Goal: Task Accomplishment & Management: Manage account settings

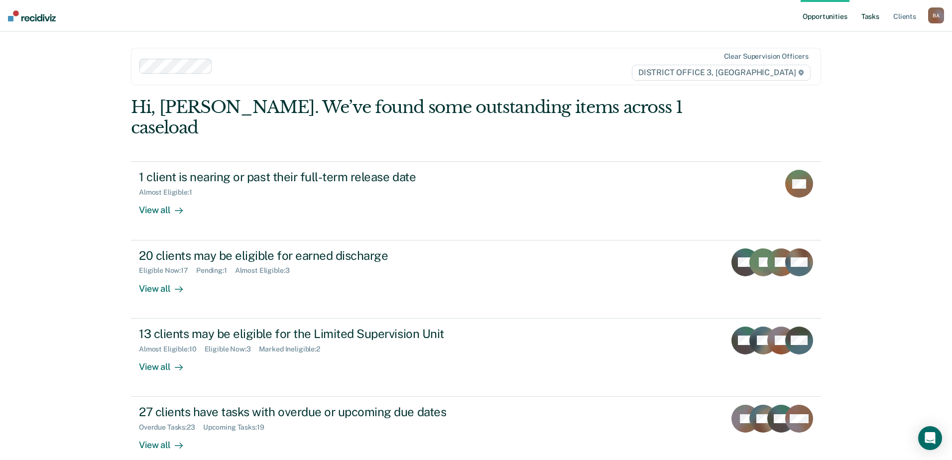
click at [877, 17] on link "Tasks" at bounding box center [870, 16] width 22 height 32
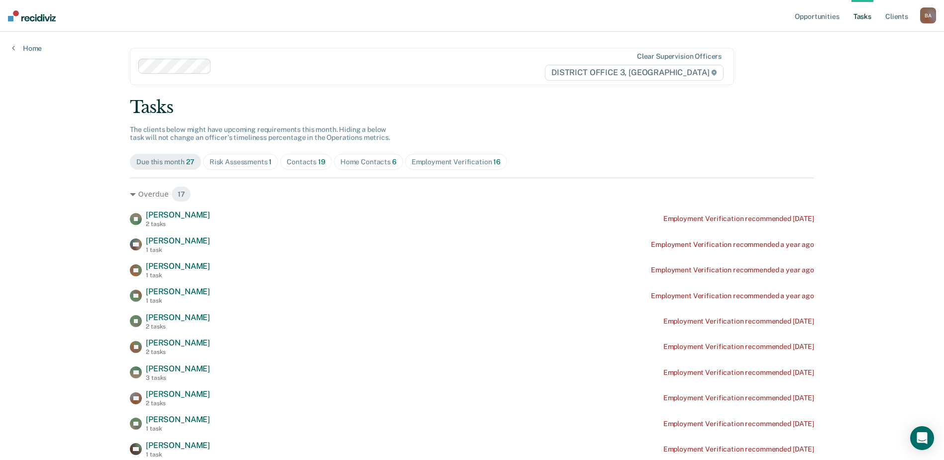
click at [358, 161] on div "Home Contacts 6" at bounding box center [369, 162] width 56 height 8
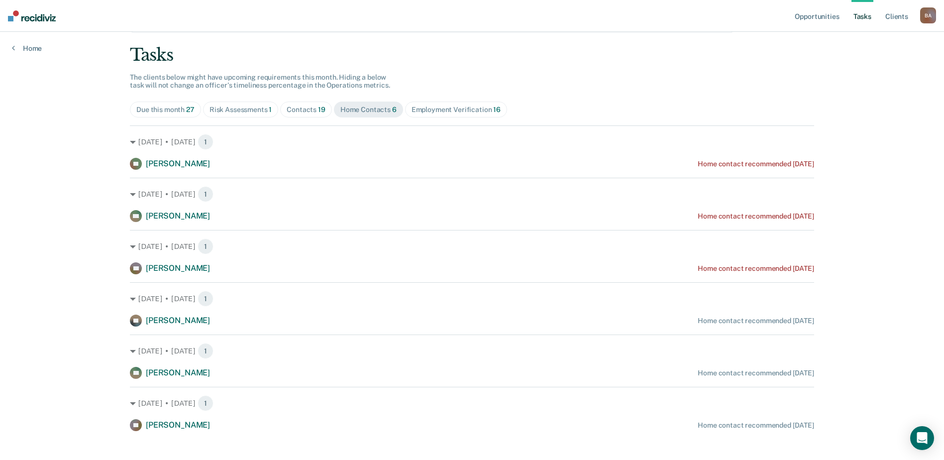
scroll to position [63, 0]
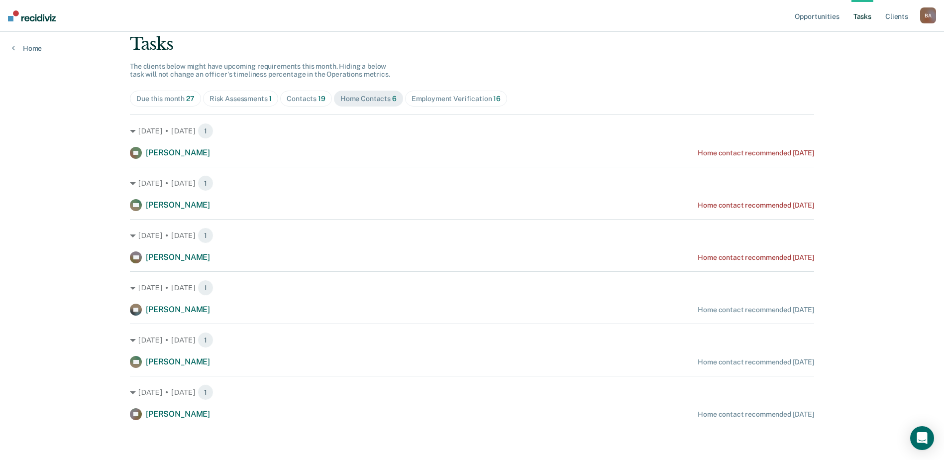
click at [227, 94] on span "Risk Assessments 1" at bounding box center [241, 99] width 76 height 16
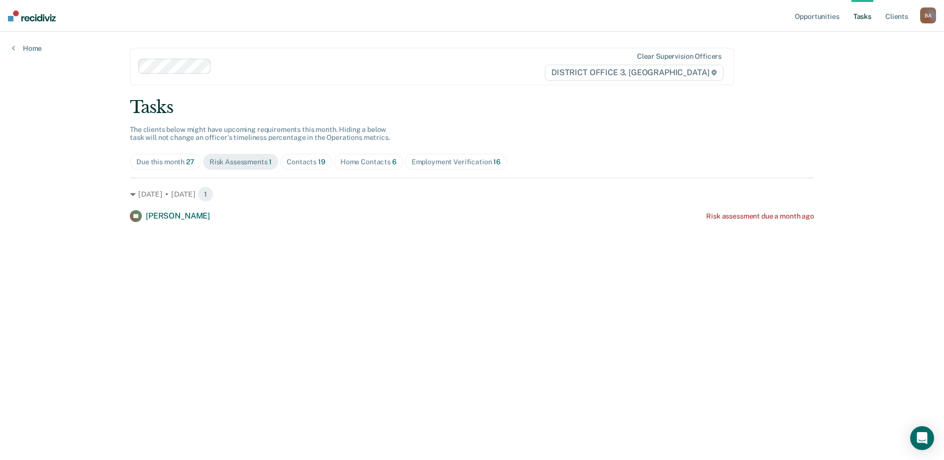
scroll to position [0, 0]
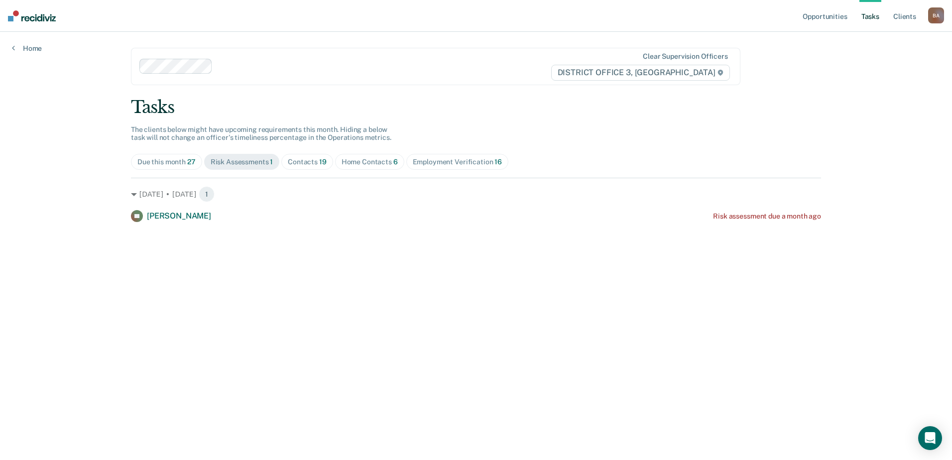
click at [301, 158] on div "Contacts 19" at bounding box center [307, 162] width 39 height 8
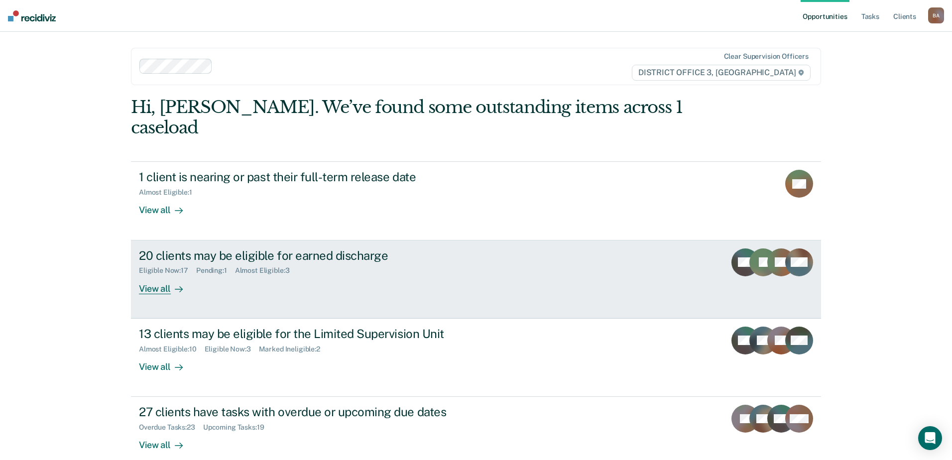
click at [156, 275] on div "View all" at bounding box center [167, 284] width 56 height 19
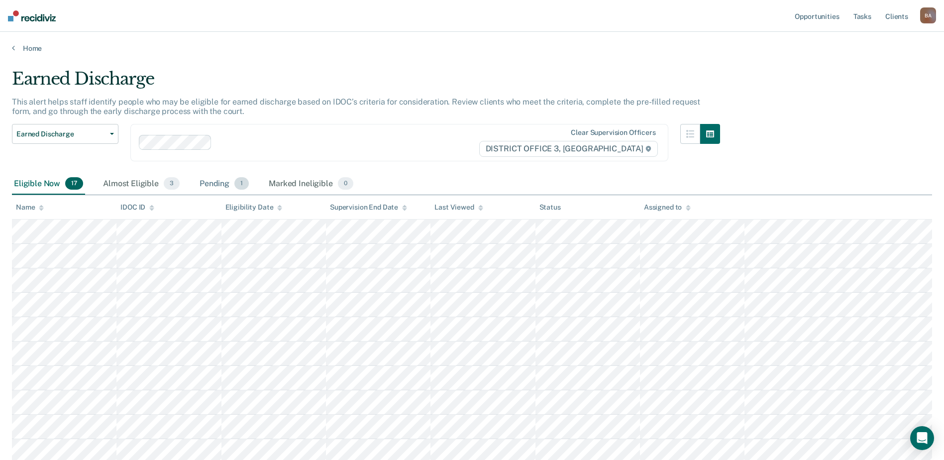
click at [208, 182] on div "Pending 1" at bounding box center [224, 184] width 53 height 22
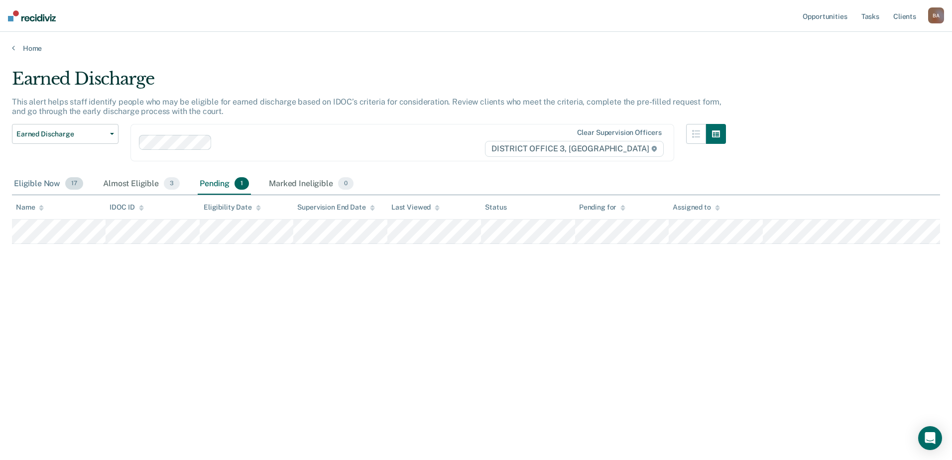
click at [37, 185] on div "Eligible Now 17" at bounding box center [48, 184] width 73 height 22
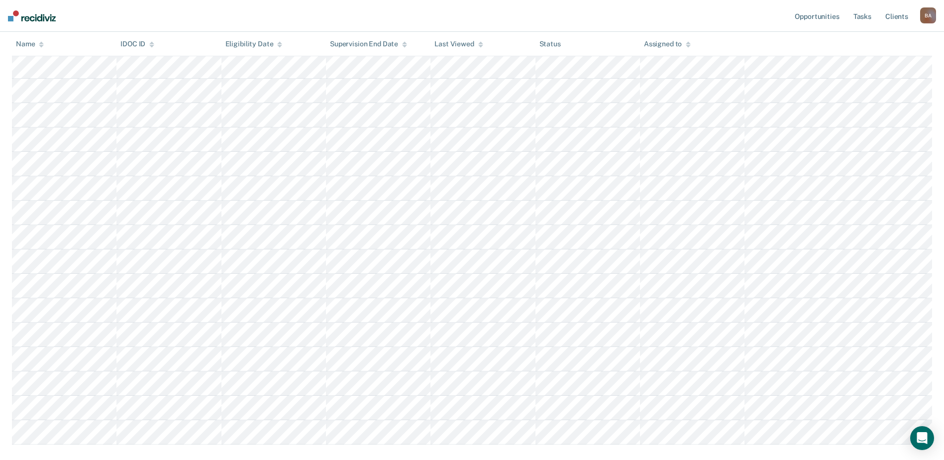
scroll to position [246, 0]
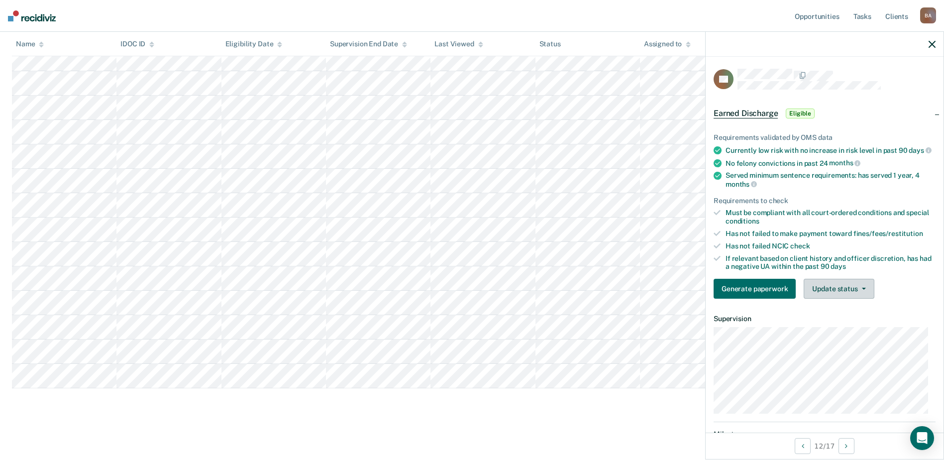
click at [865, 297] on button "Update status" at bounding box center [839, 289] width 70 height 20
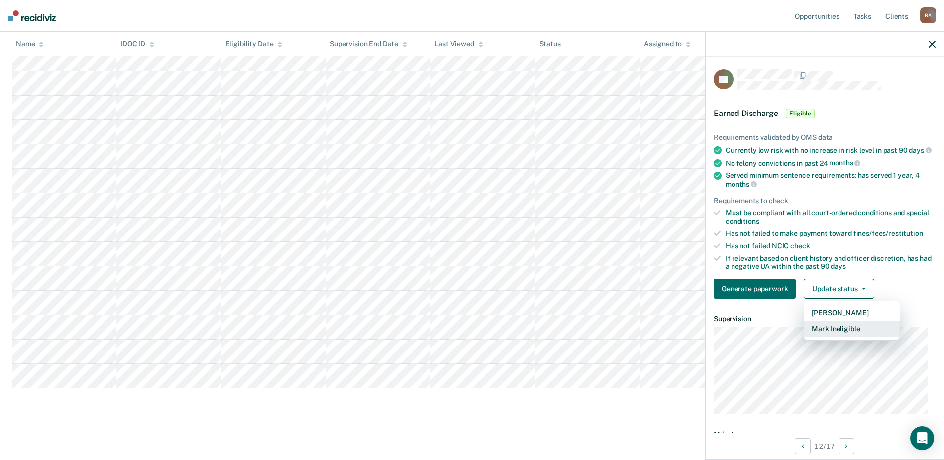
click at [843, 335] on button "Mark Ineligible" at bounding box center [852, 329] width 96 height 16
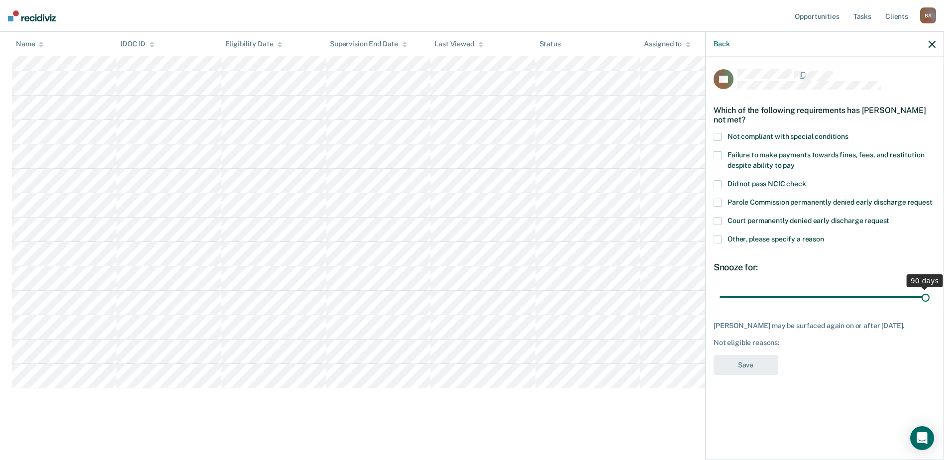
drag, startPoint x: 788, startPoint y: 295, endPoint x: 953, endPoint y: 292, distance: 165.3
type input "90"
click at [930, 292] on input "range" at bounding box center [825, 296] width 210 height 17
click at [849, 352] on div "CT Which of the following requirements has [PERSON_NAME] not met? Not compliant…" at bounding box center [825, 225] width 222 height 313
click at [785, 342] on div "Not eligible reasons:" at bounding box center [825, 343] width 222 height 8
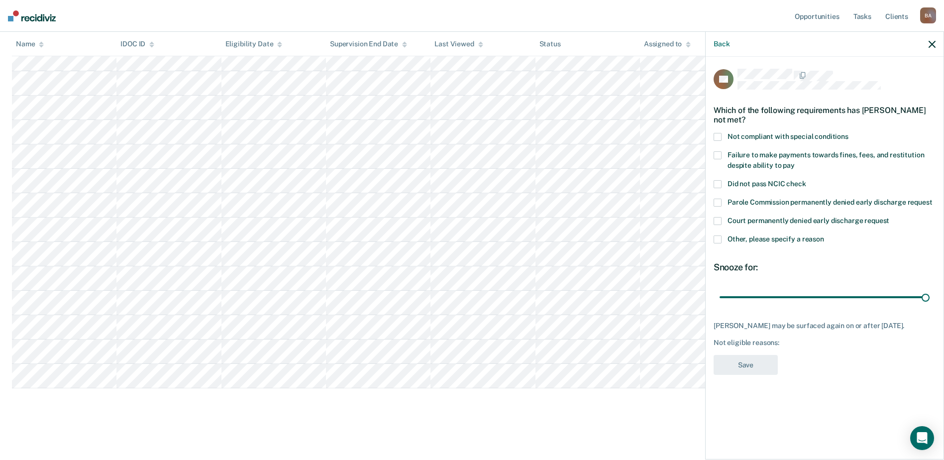
click at [934, 42] on icon "button" at bounding box center [932, 44] width 7 height 7
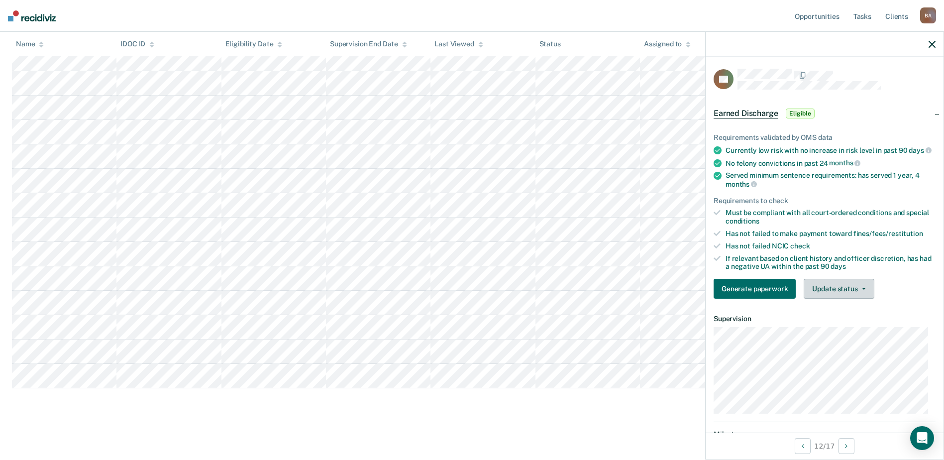
click at [860, 294] on button "Update status" at bounding box center [839, 289] width 70 height 20
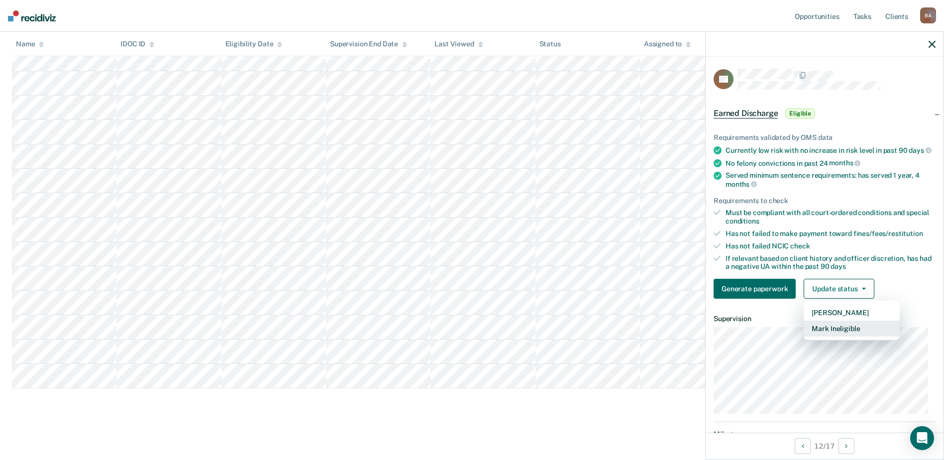
click at [829, 337] on button "Mark Ineligible" at bounding box center [852, 329] width 96 height 16
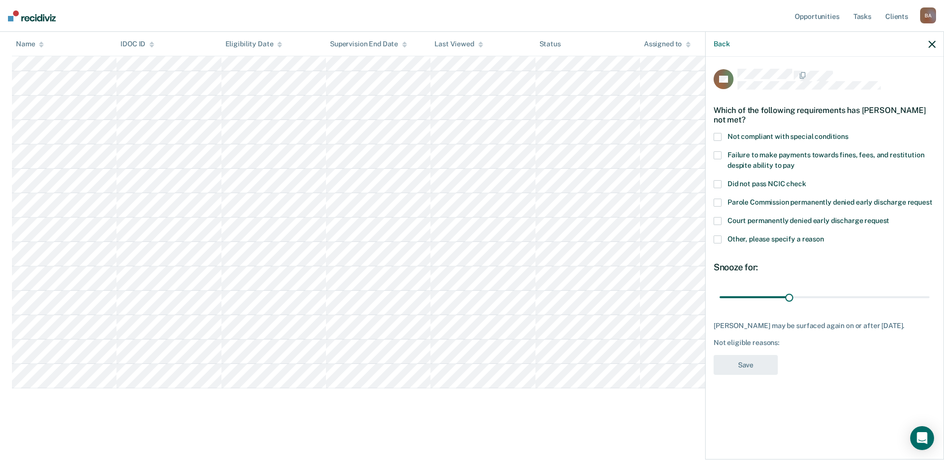
click at [785, 343] on div "Not eligible reasons:" at bounding box center [825, 343] width 222 height 8
drag, startPoint x: 719, startPoint y: 135, endPoint x: 723, endPoint y: 139, distance: 6.0
click at [719, 135] on span at bounding box center [718, 137] width 8 height 8
click at [726, 343] on div "Not eligible reasons: SCNC" at bounding box center [825, 343] width 222 height 8
click at [713, 216] on div "CT Which of the following requirements has [PERSON_NAME] not met? Not compliant…" at bounding box center [825, 257] width 238 height 401
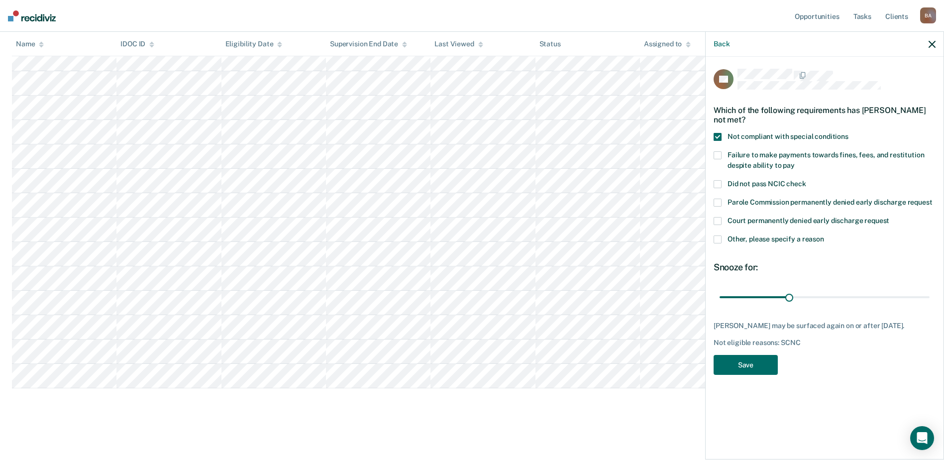
click at [718, 222] on span at bounding box center [718, 221] width 8 height 8
click at [718, 218] on span at bounding box center [718, 221] width 8 height 8
click at [743, 363] on button "Save" at bounding box center [746, 365] width 64 height 20
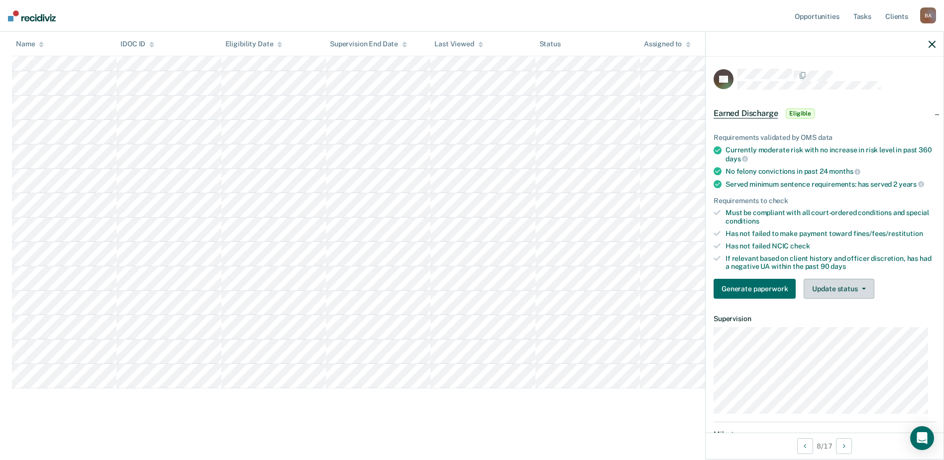
click at [870, 290] on button "Update status" at bounding box center [839, 289] width 70 height 20
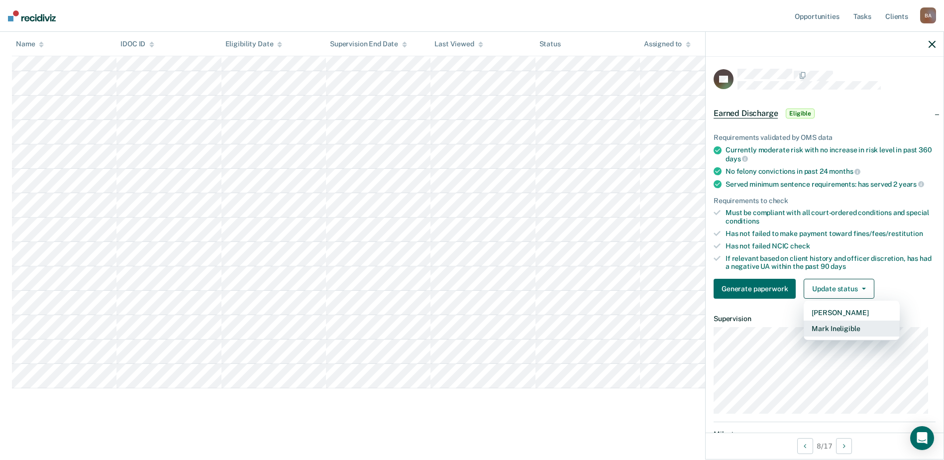
click at [844, 331] on button "Mark Ineligible" at bounding box center [852, 329] width 96 height 16
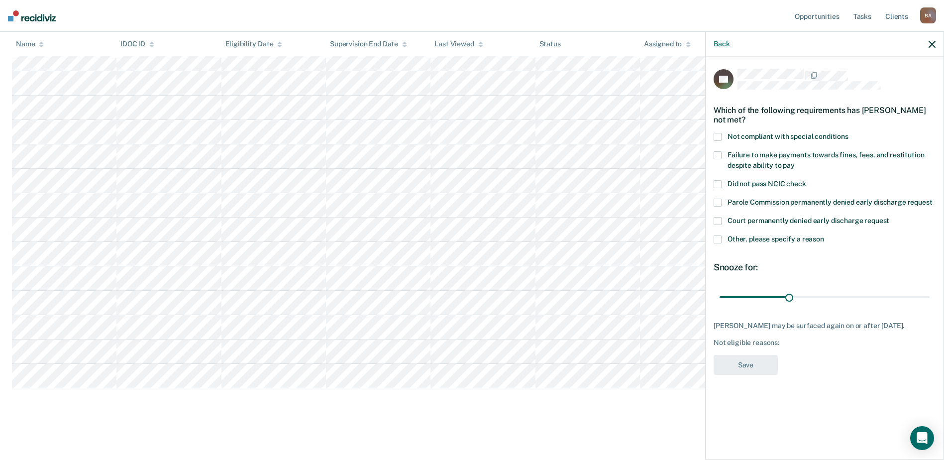
click at [717, 134] on span at bounding box center [718, 137] width 8 height 8
click at [753, 362] on button "Save" at bounding box center [746, 365] width 64 height 20
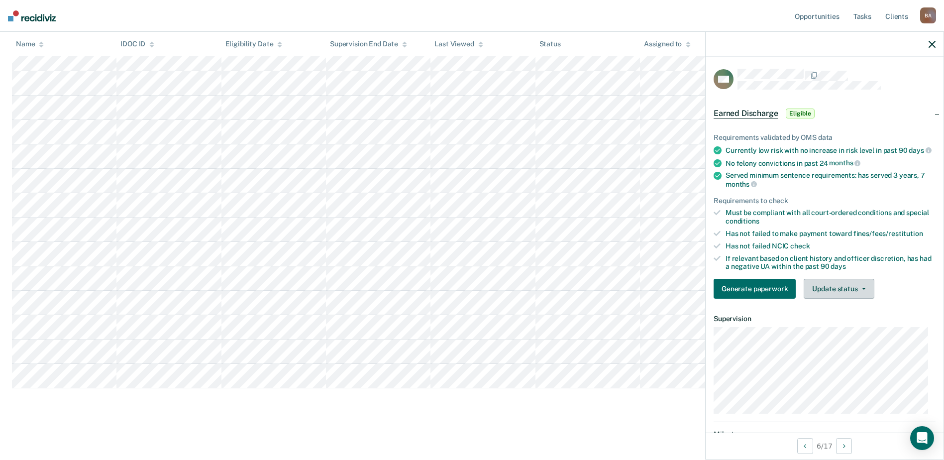
click at [866, 297] on button "Update status" at bounding box center [839, 289] width 70 height 20
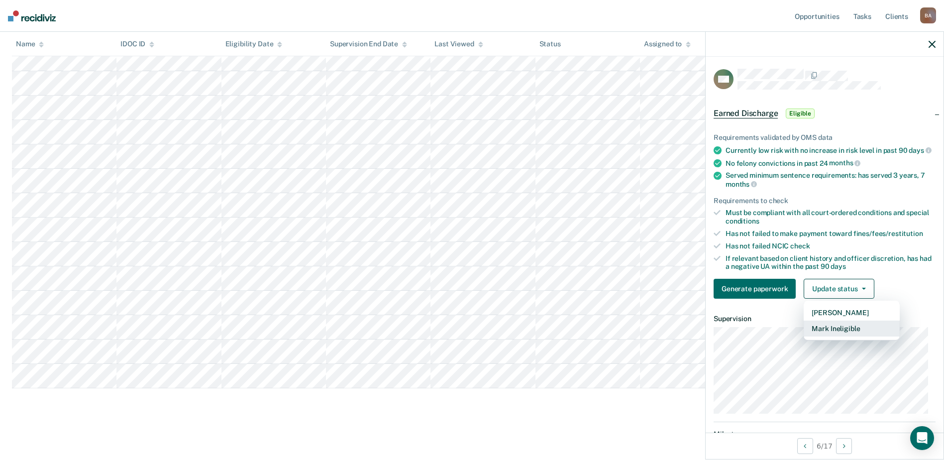
click at [843, 335] on button "Mark Ineligible" at bounding box center [852, 329] width 96 height 16
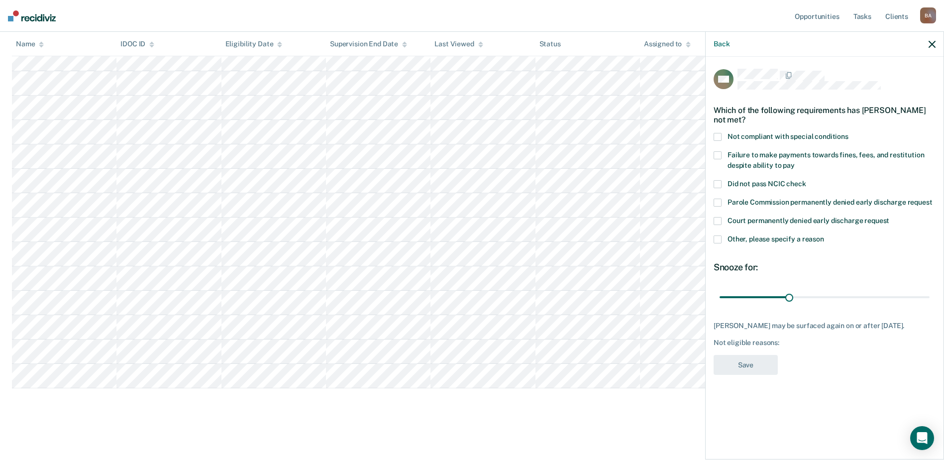
click at [715, 235] on span at bounding box center [718, 239] width 8 height 8
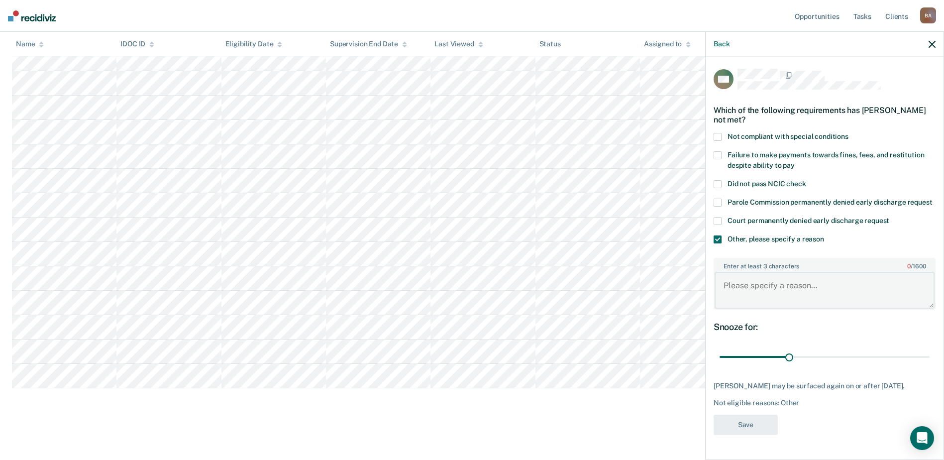
click at [733, 274] on textarea "Enter at least 3 characters 0 / 1600" at bounding box center [825, 290] width 220 height 37
type textarea "e"
type textarea "Violation status"
drag, startPoint x: 791, startPoint y: 346, endPoint x: 953, endPoint y: 346, distance: 162.3
type input "90"
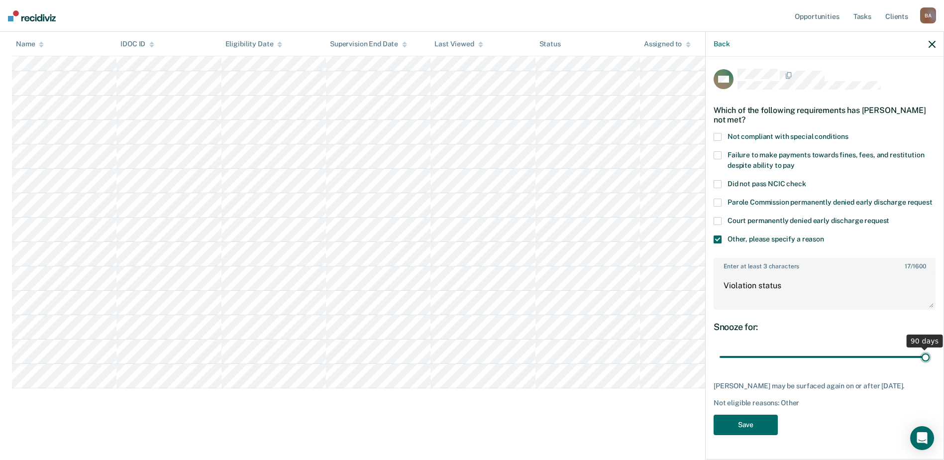
click at [930, 348] on input "range" at bounding box center [825, 356] width 210 height 17
click at [747, 415] on button "Save" at bounding box center [746, 425] width 64 height 20
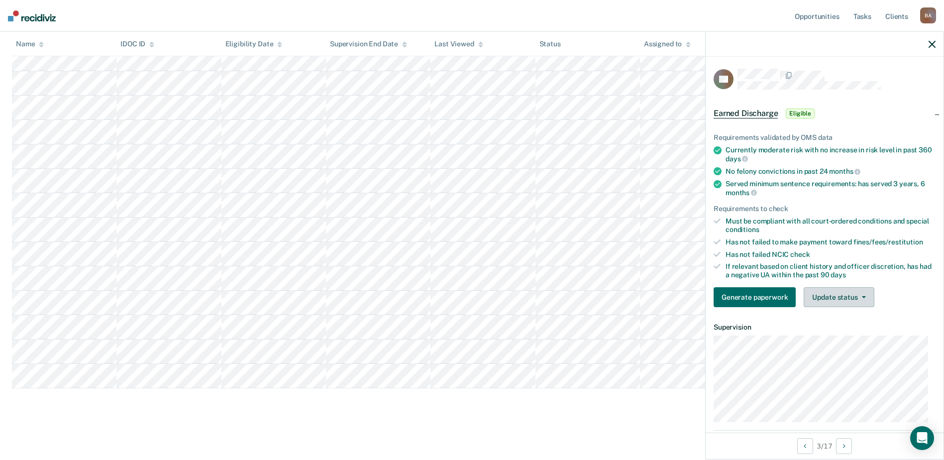
click at [841, 299] on button "Update status" at bounding box center [839, 297] width 70 height 20
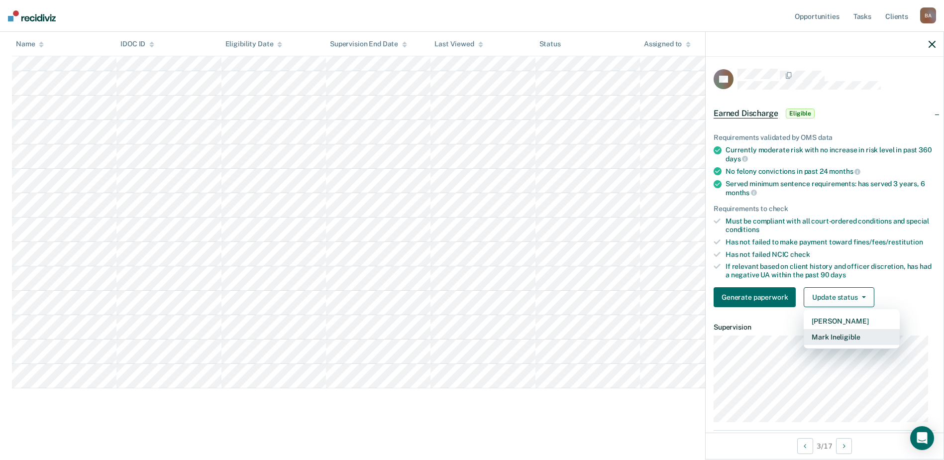
click at [833, 338] on button "Mark Ineligible" at bounding box center [852, 337] width 96 height 16
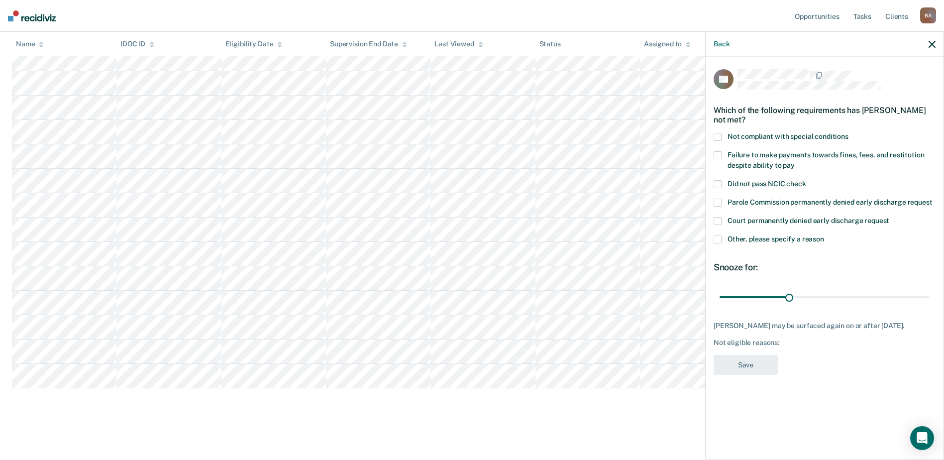
click at [717, 133] on span at bounding box center [718, 137] width 8 height 8
click at [747, 361] on button "Save" at bounding box center [746, 365] width 64 height 20
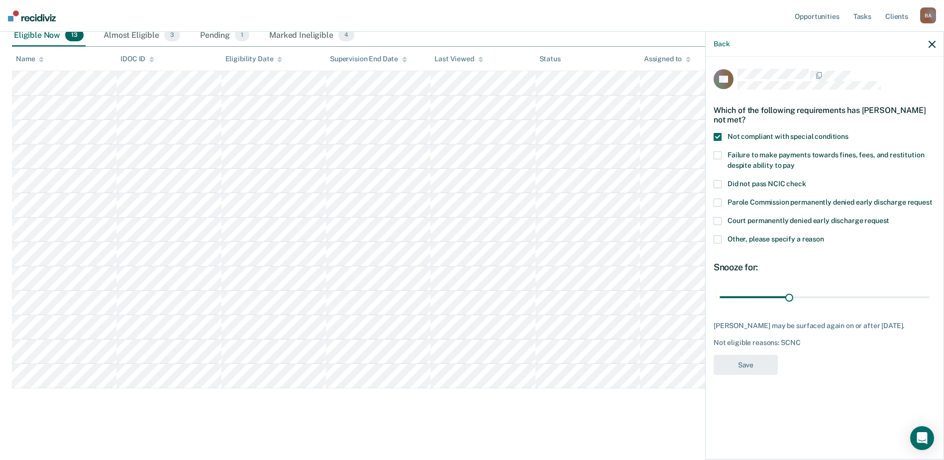
scroll to position [148, 0]
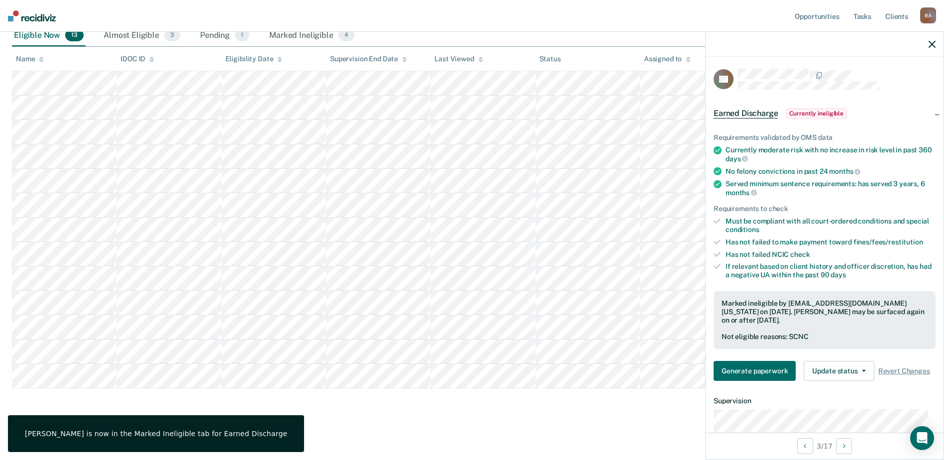
click at [332, 441] on main "Earned Discharge This alert helps staff identify people who may be eligible for…" at bounding box center [472, 180] width 944 height 553
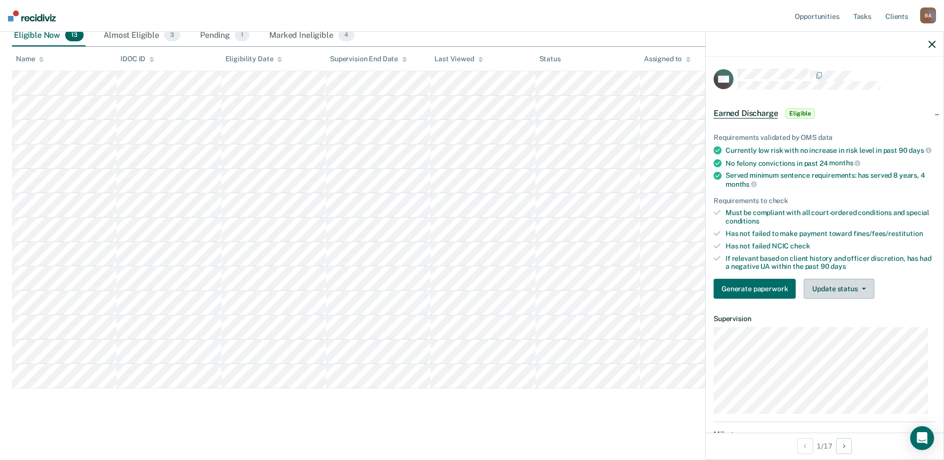
click at [856, 297] on button "Update status" at bounding box center [839, 289] width 70 height 20
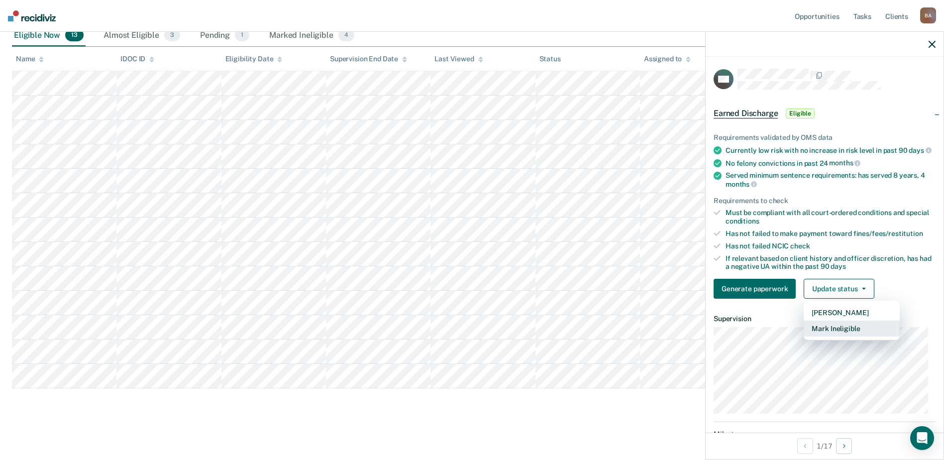
click at [840, 336] on button "Mark Ineligible" at bounding box center [852, 329] width 96 height 16
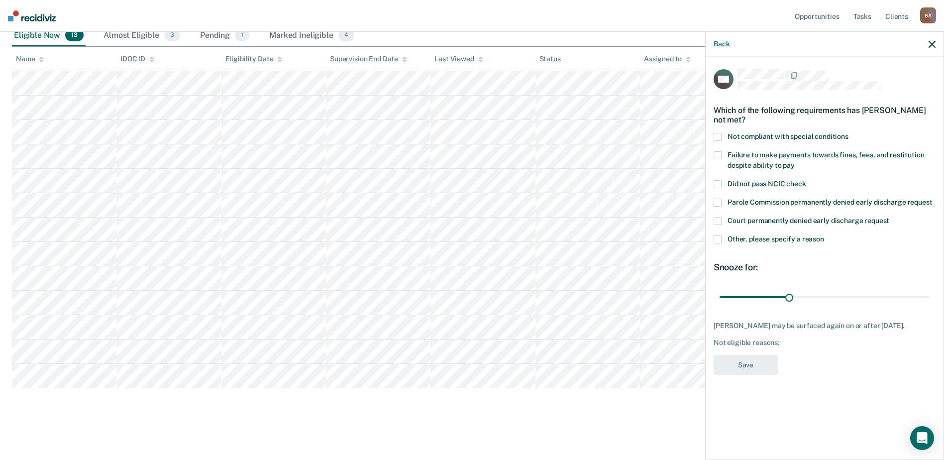
click at [716, 135] on span at bounding box center [718, 137] width 8 height 8
click at [718, 151] on span at bounding box center [718, 155] width 8 height 8
click at [751, 362] on button "Save" at bounding box center [746, 365] width 64 height 20
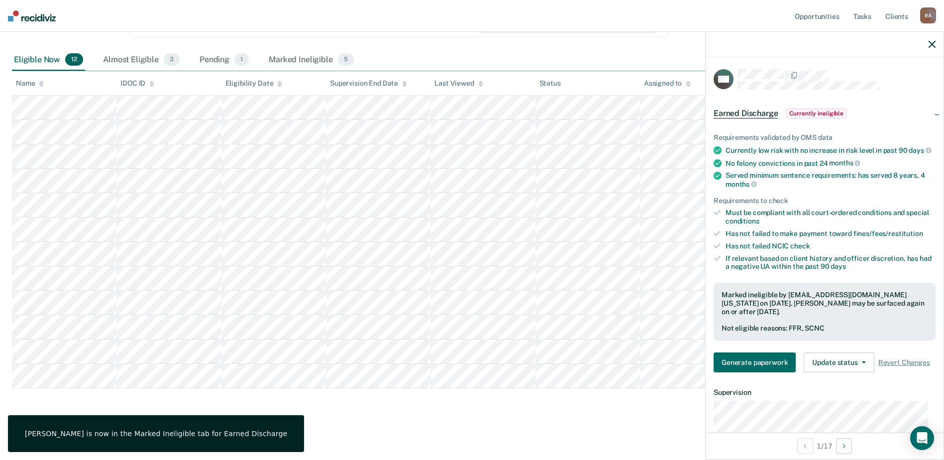
click at [338, 433] on main "Earned Discharge This alert helps staff identify people who may be eligible for…" at bounding box center [472, 193] width 944 height 528
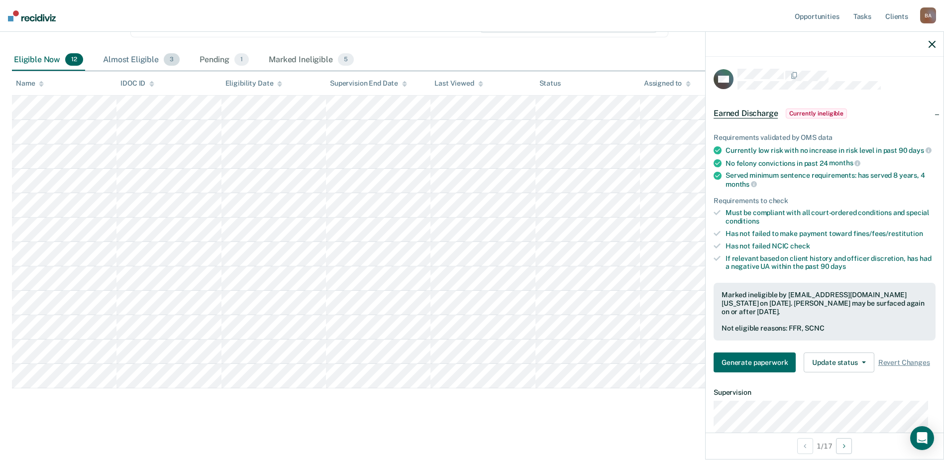
click at [127, 60] on div "Almost Eligible 3" at bounding box center [141, 60] width 81 height 22
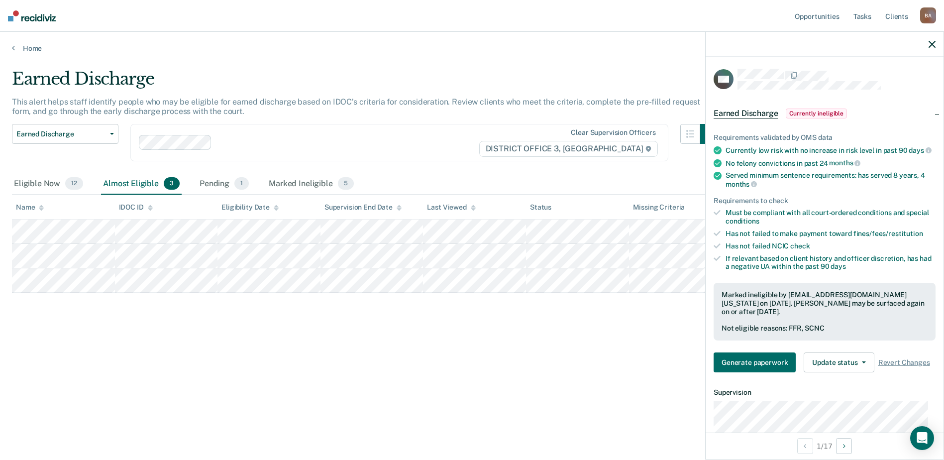
scroll to position [0, 0]
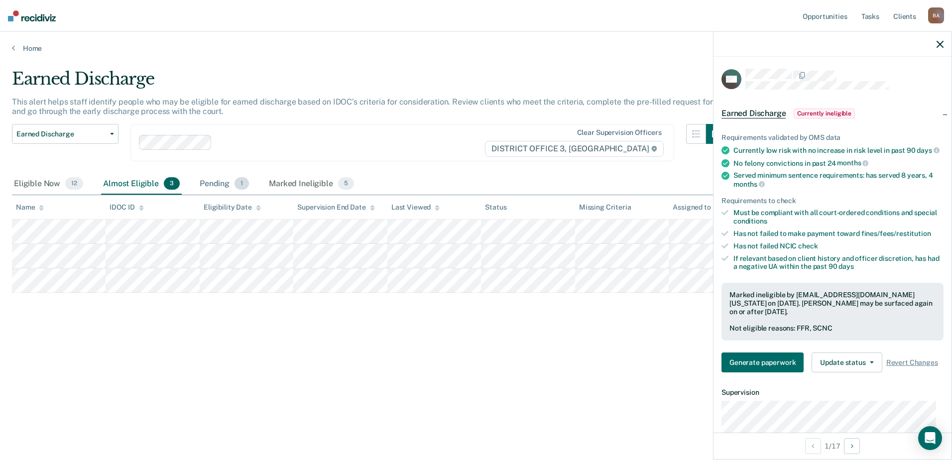
click at [212, 180] on div "Pending 1" at bounding box center [224, 184] width 53 height 22
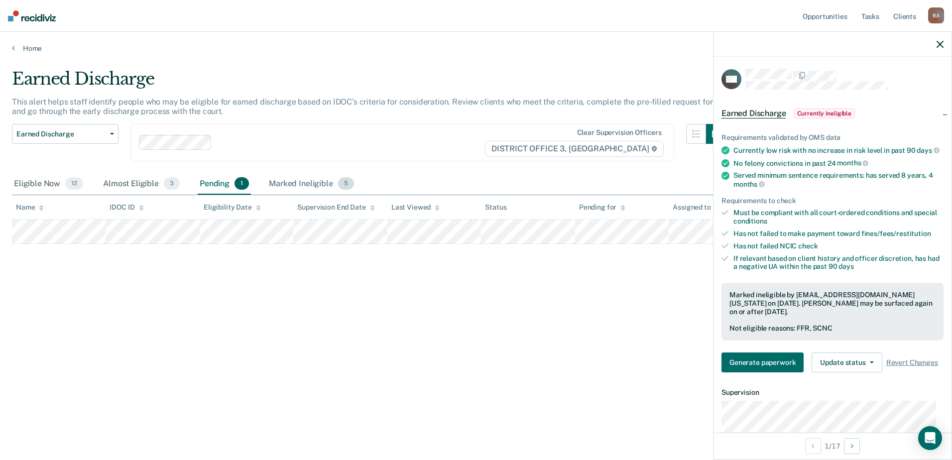
click at [312, 178] on div "Marked Ineligible 5" at bounding box center [311, 184] width 89 height 22
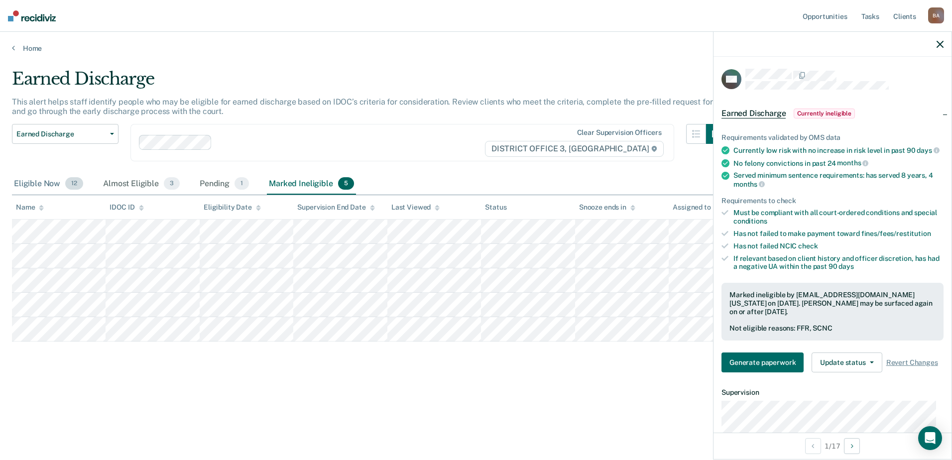
click at [35, 183] on div "Eligible Now 12" at bounding box center [48, 184] width 73 height 22
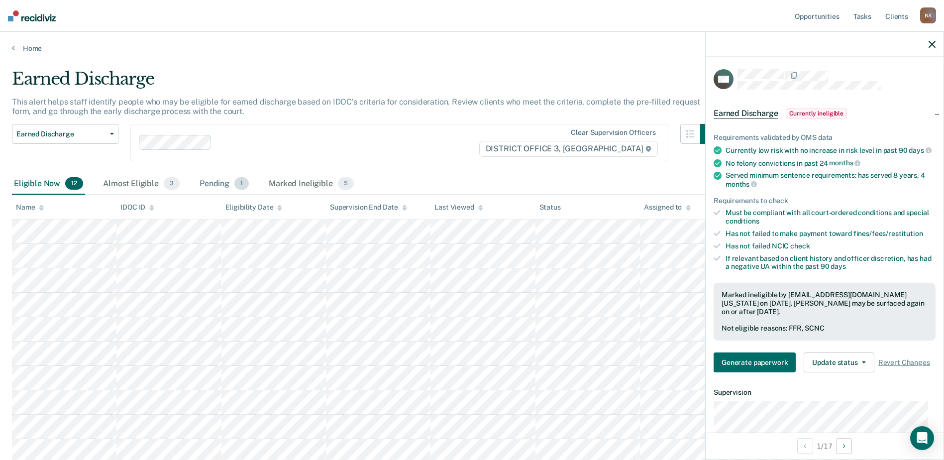
click at [212, 183] on div "Pending 1" at bounding box center [224, 184] width 53 height 22
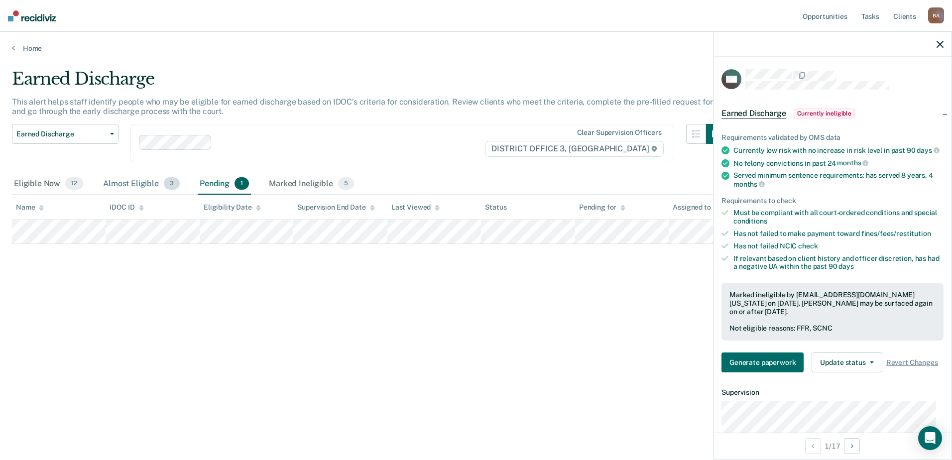
click at [133, 182] on div "Almost Eligible 3" at bounding box center [141, 184] width 81 height 22
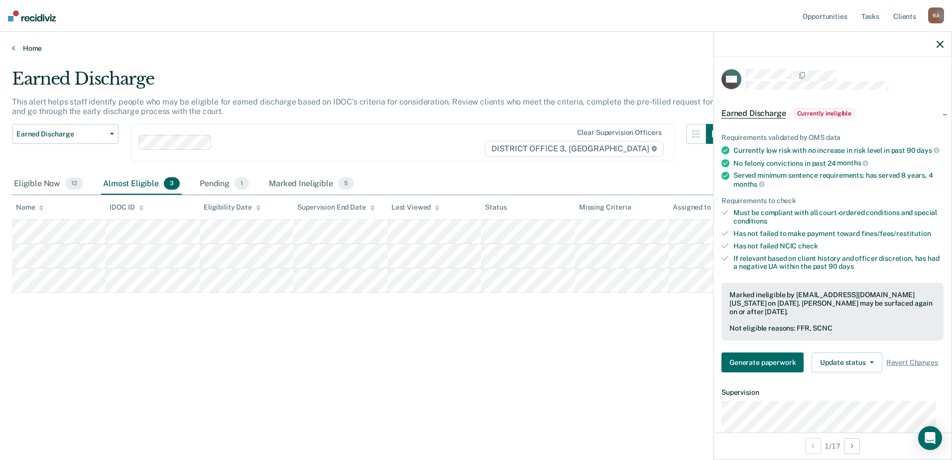
click at [17, 46] on link "Home" at bounding box center [476, 48] width 928 height 9
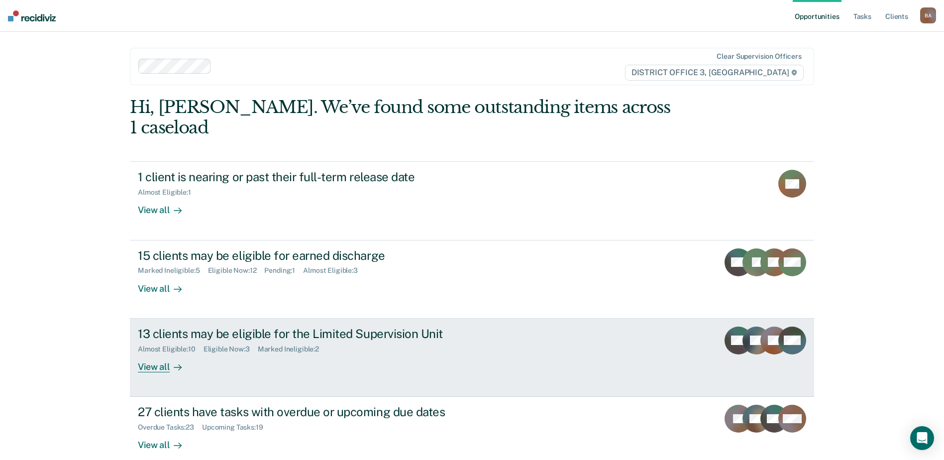
click at [243, 327] on div "13 clients may be eligible for the Limited Supervision Unit" at bounding box center [312, 334] width 349 height 14
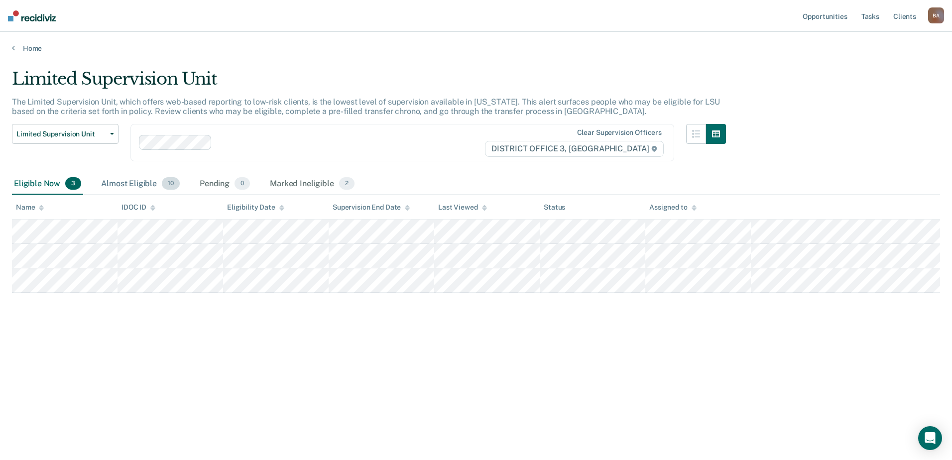
click at [122, 184] on div "Almost Eligible 10" at bounding box center [140, 184] width 83 height 22
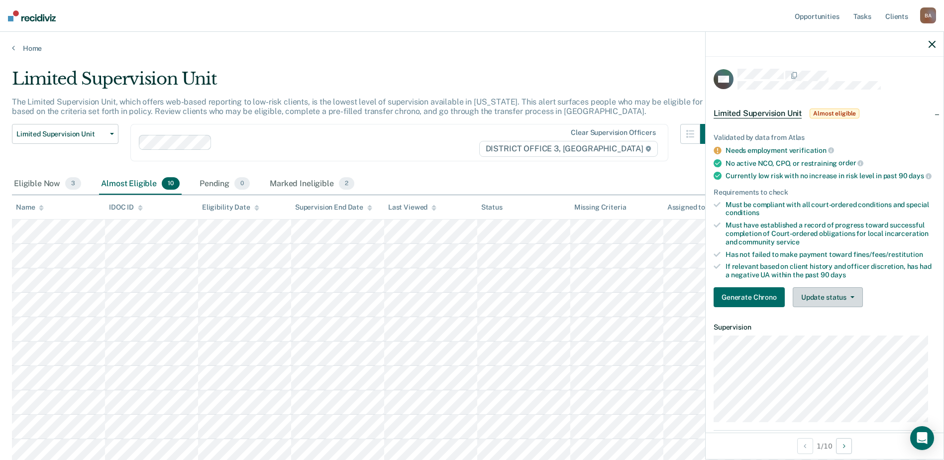
click at [847, 303] on button "Update status" at bounding box center [828, 297] width 70 height 20
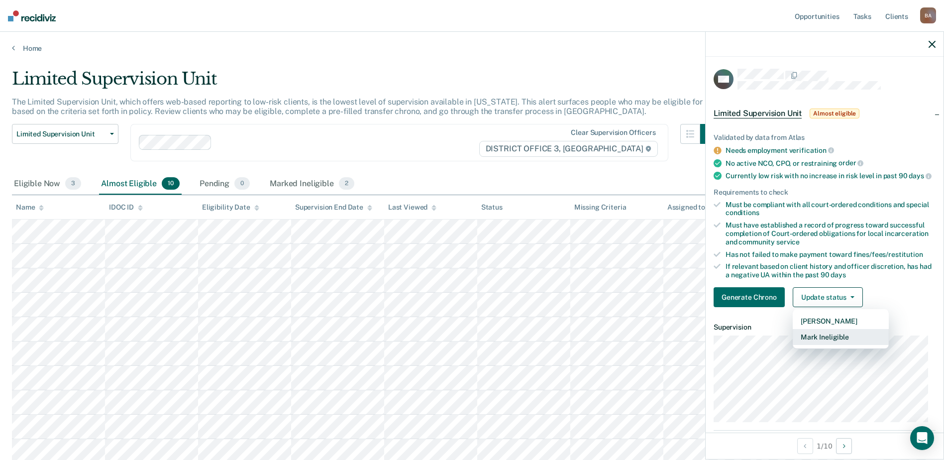
click at [832, 345] on button "Mark Ineligible" at bounding box center [841, 337] width 96 height 16
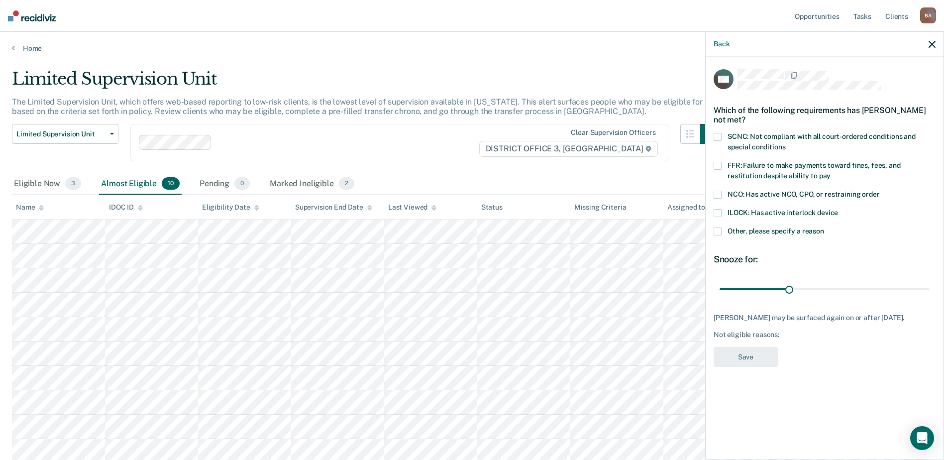
click at [717, 134] on span at bounding box center [718, 137] width 8 height 8
click at [717, 165] on span at bounding box center [718, 166] width 8 height 8
click at [759, 355] on button "Save" at bounding box center [746, 357] width 64 height 20
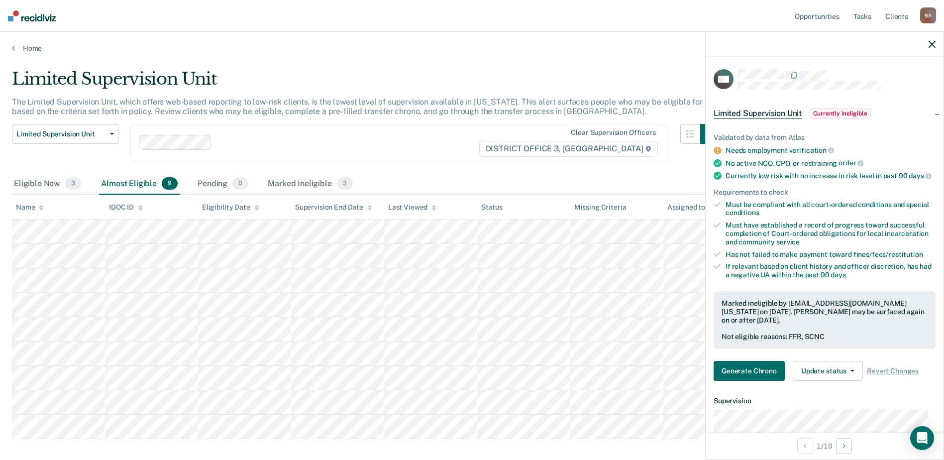
click at [932, 38] on div at bounding box center [825, 44] width 238 height 25
click at [932, 43] on icon "button" at bounding box center [932, 44] width 7 height 7
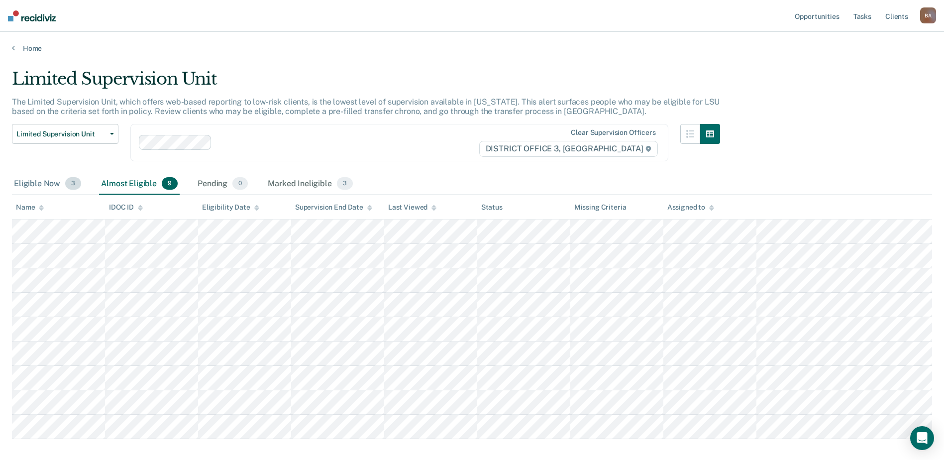
click at [36, 184] on div "Eligible Now 3" at bounding box center [47, 184] width 71 height 22
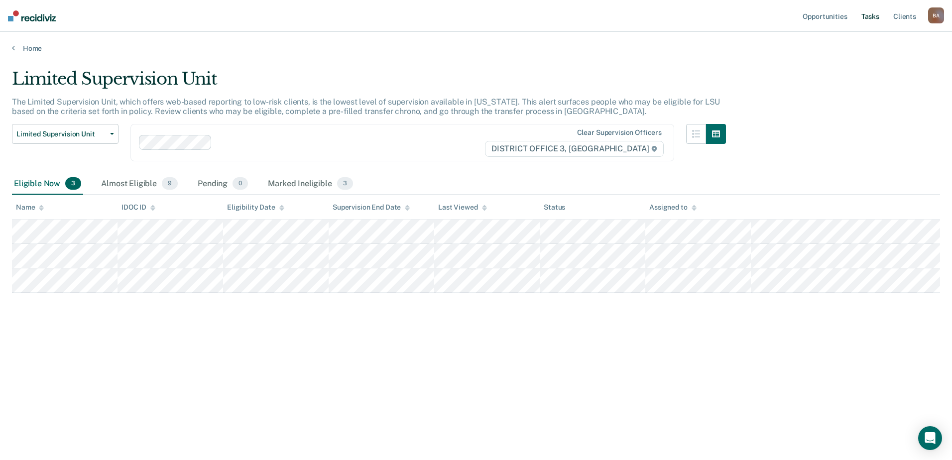
click at [874, 14] on link "Tasks" at bounding box center [870, 16] width 22 height 32
